Goal: Obtain resource: Obtain resource

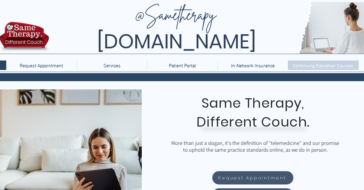
click at [316, 67] on p "Continuing Education Courses" at bounding box center [323, 64] width 66 height 9
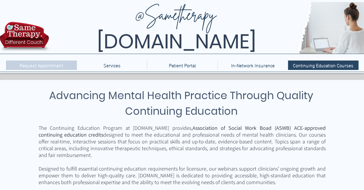
click at [44, 69] on p "Request Appointment" at bounding box center [41, 64] width 49 height 9
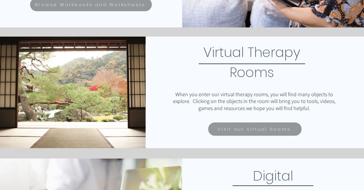
scroll to position [206, 0]
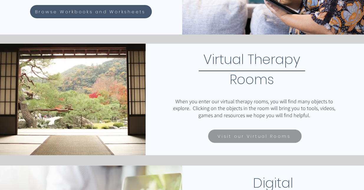
click at [101, 14] on span "Browse Workbooks and Worksheets" at bounding box center [90, 11] width 111 height 7
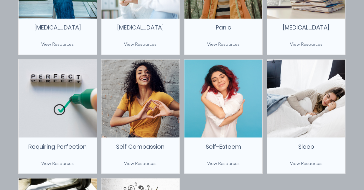
scroll to position [439, 0]
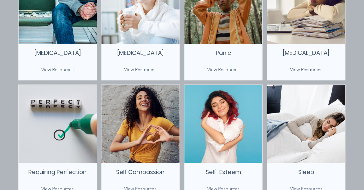
click at [226, 171] on span "Self-Esteem" at bounding box center [223, 171] width 35 height 8
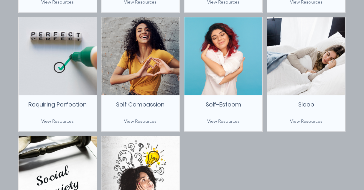
scroll to position [517, 0]
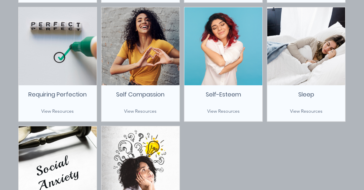
click at [225, 111] on span "View Resources" at bounding box center [223, 111] width 32 height 6
